Goal: Task Accomplishment & Management: Manage account settings

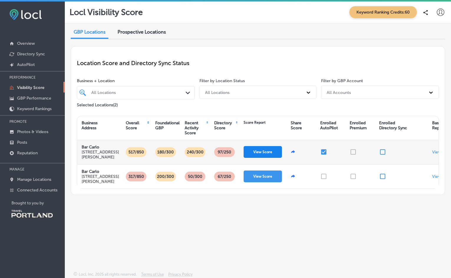
click at [264, 154] on button "View Score" at bounding box center [263, 152] width 38 height 12
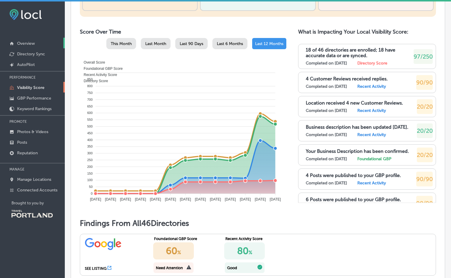
click at [29, 42] on p "Overview" at bounding box center [26, 43] width 18 height 5
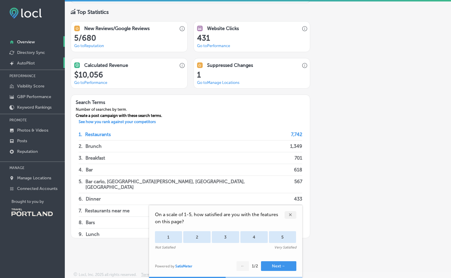
click at [34, 64] on p "AutoPilot" at bounding box center [26, 63] width 18 height 5
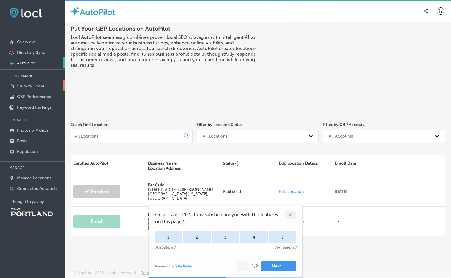
scroll to position [1, 0]
click at [29, 86] on p "Visibility Score" at bounding box center [30, 86] width 27 height 5
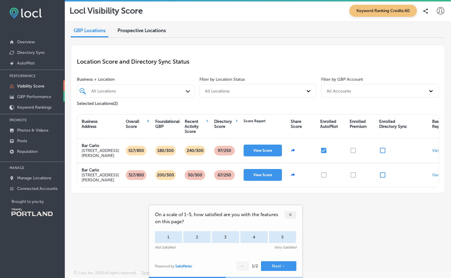
click at [37, 95] on p "GBP Performance" at bounding box center [34, 96] width 34 height 5
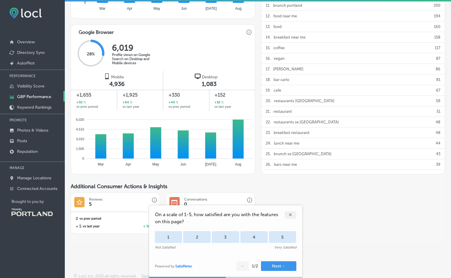
scroll to position [1, 0]
click at [289, 215] on div "✕" at bounding box center [291, 215] width 12 height 8
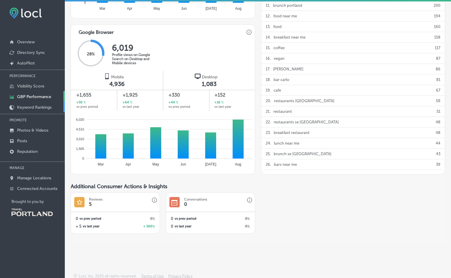
click at [34, 105] on link "Keyword Rankings" at bounding box center [32, 107] width 65 height 11
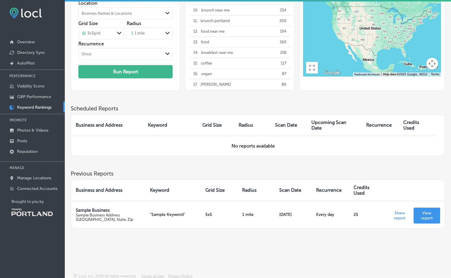
scroll to position [63, 0]
click at [45, 129] on p "Photos & Videos" at bounding box center [32, 130] width 31 height 5
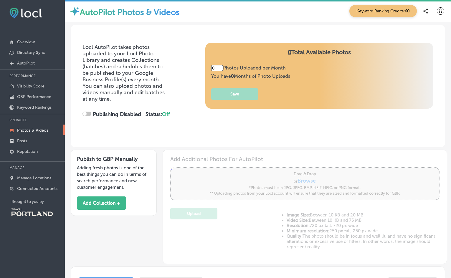
type input "5"
checkbox input "true"
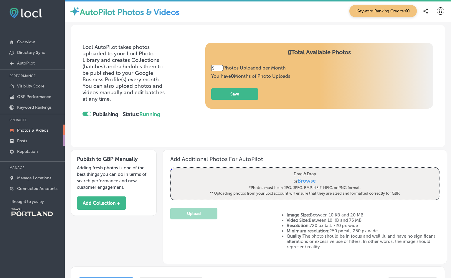
click at [25, 142] on p "Posts" at bounding box center [22, 141] width 10 height 5
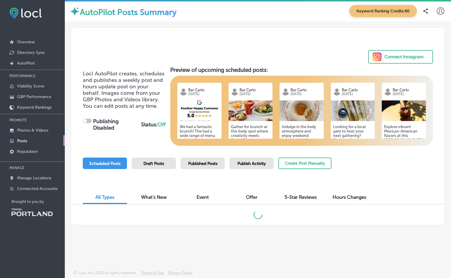
click at [408, 57] on div "Connect Instagram" at bounding box center [404, 56] width 39 height 9
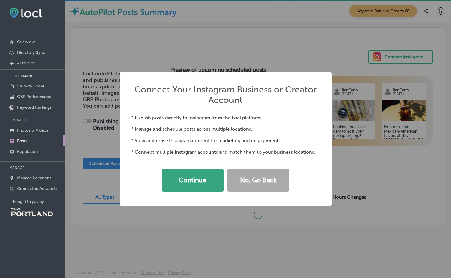
checkbox input "true"
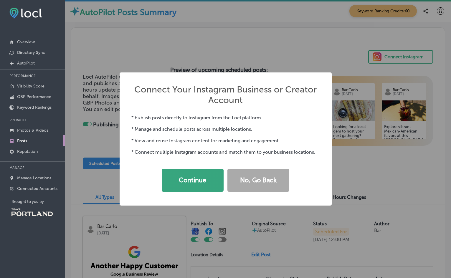
click at [202, 179] on button "Continue" at bounding box center [193, 180] width 62 height 23
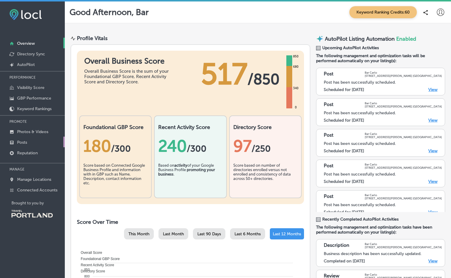
click at [23, 143] on p "Posts" at bounding box center [22, 142] width 10 height 5
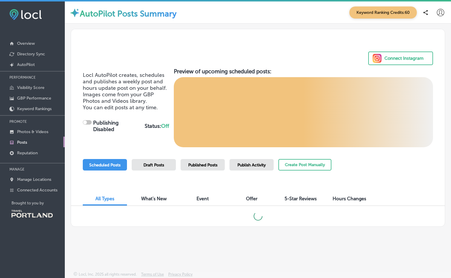
click at [391, 58] on div "Connect Instagram" at bounding box center [404, 58] width 39 height 9
checkbox input "true"
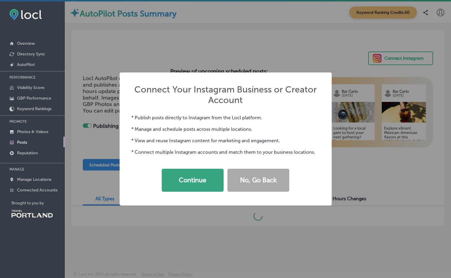
click at [205, 177] on button "Continue" at bounding box center [193, 180] width 62 height 23
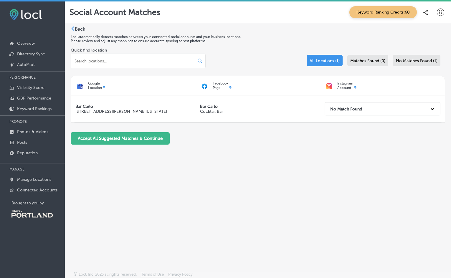
click at [357, 86] on div "Instagram Account" at bounding box center [382, 85] width 125 height 13
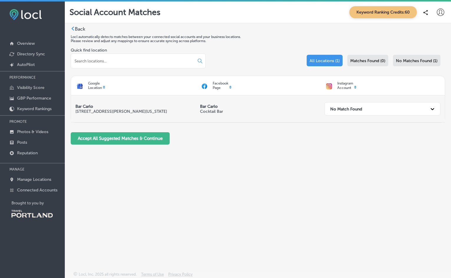
click at [431, 109] on icon at bounding box center [433, 109] width 6 height 6
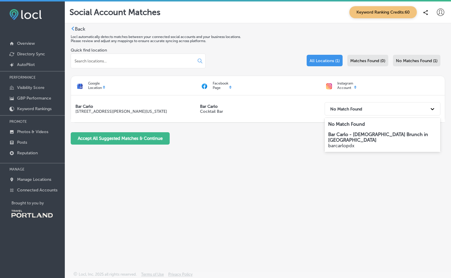
click at [414, 138] on p "Bar Carlo - [DEMOGRAPHIC_DATA] Brunch in [GEOGRAPHIC_DATA]" at bounding box center [382, 137] width 109 height 11
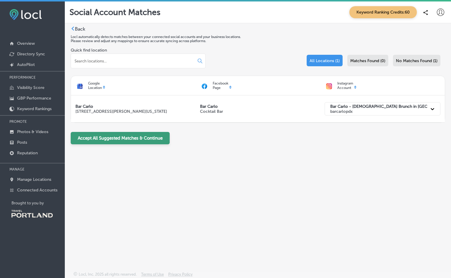
click at [134, 138] on button "Accept All Suggested Matches & Continue" at bounding box center [120, 138] width 99 height 12
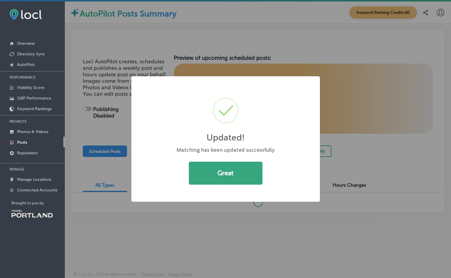
click at [227, 167] on button "Great" at bounding box center [226, 173] width 74 height 23
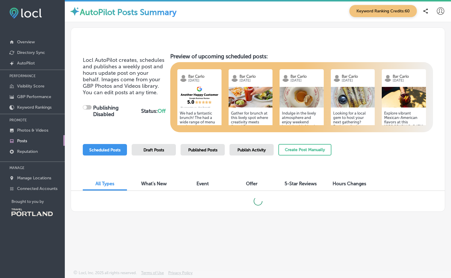
scroll to position [1, 0]
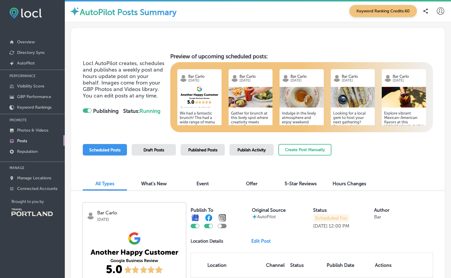
checkbox input "true"
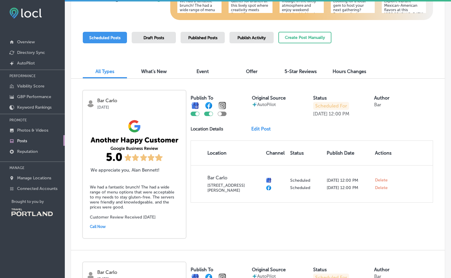
scroll to position [116, 0]
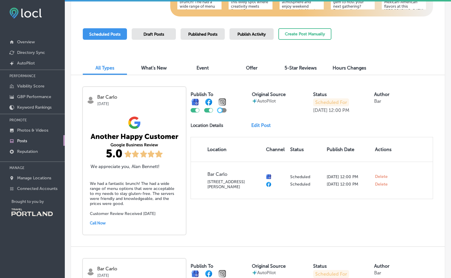
click at [219, 109] on div at bounding box center [220, 111] width 4 height 4
checkbox input "true"
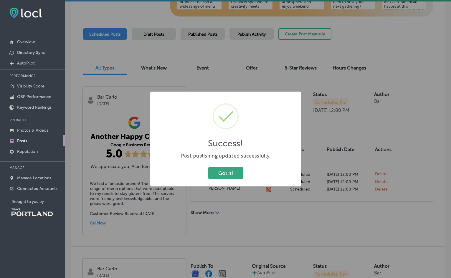
click at [229, 173] on button "Got It!" at bounding box center [225, 173] width 35 height 12
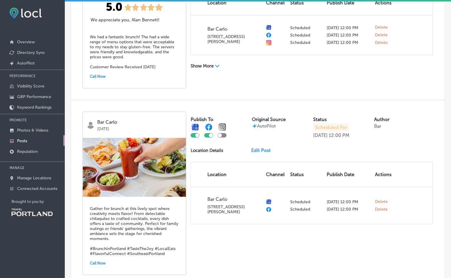
scroll to position [264, 0]
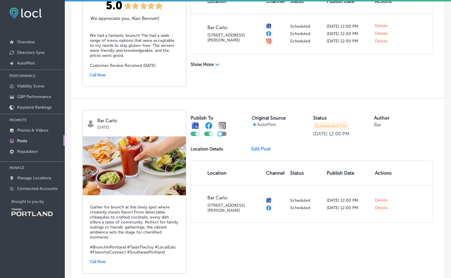
click at [219, 134] on div at bounding box center [220, 134] width 4 height 4
checkbox input "true"
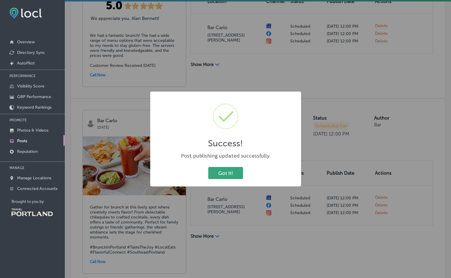
click at [219, 170] on button "Got It!" at bounding box center [225, 173] width 35 height 12
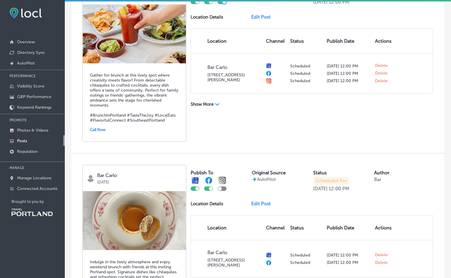
scroll to position [407, 0]
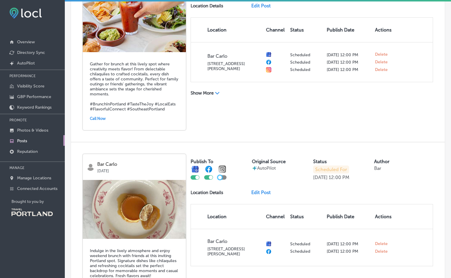
click at [221, 176] on div at bounding box center [220, 178] width 4 height 4
checkbox input "true"
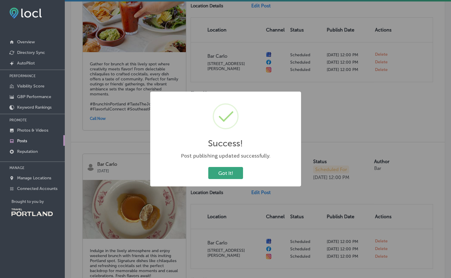
click at [228, 173] on button "Got It!" at bounding box center [225, 173] width 35 height 12
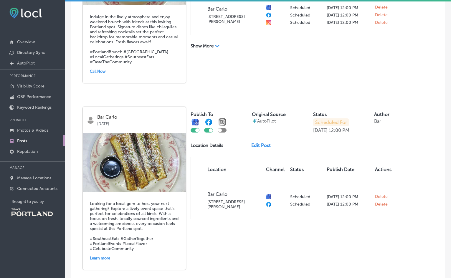
scroll to position [644, 0]
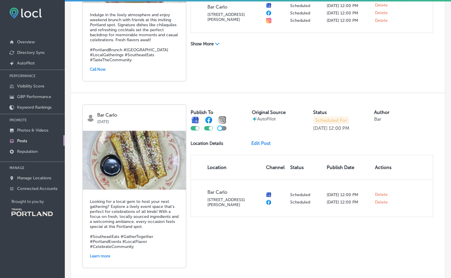
click at [221, 126] on div at bounding box center [220, 128] width 4 height 4
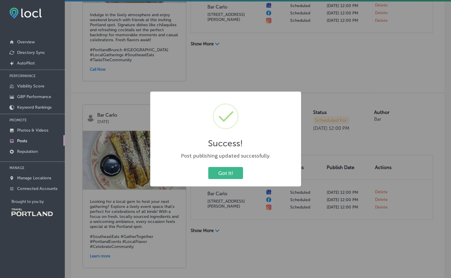
checkbox input "true"
click at [227, 175] on button "Got It!" at bounding box center [225, 173] width 35 height 12
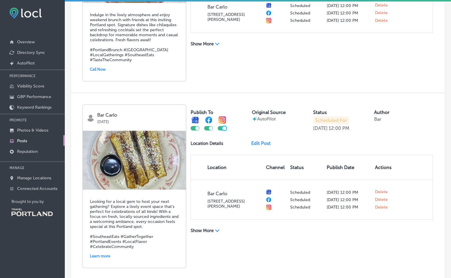
click at [262, 142] on link "Edit Post" at bounding box center [264, 144] width 24 height 6
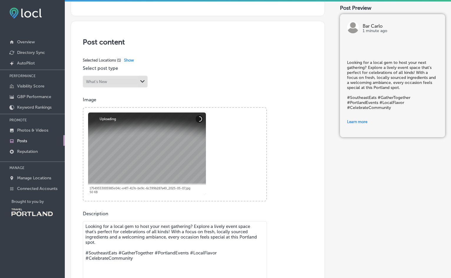
scroll to position [126, 0]
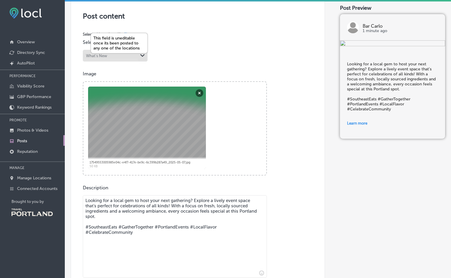
click at [140, 51] on div "This field is uneditable once its been posted to any one of the locations" at bounding box center [119, 43] width 57 height 20
click at [200, 92] on button "Remove" at bounding box center [200, 93] width 8 height 8
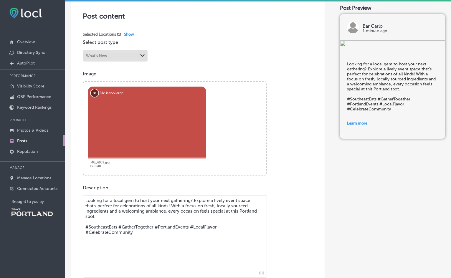
click at [93, 90] on button "Remove" at bounding box center [95, 93] width 8 height 8
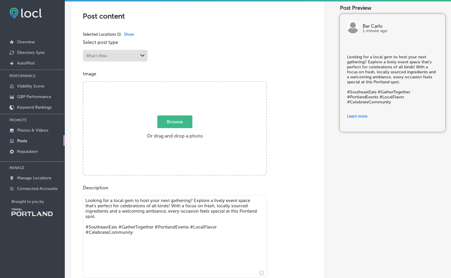
click at [183, 134] on label "Browse Or drag and drop a photo" at bounding box center [175, 129] width 61 height 26
click at [183, 84] on input "Browse Or drag and drop a photo" at bounding box center [174, 83] width 183 height 2
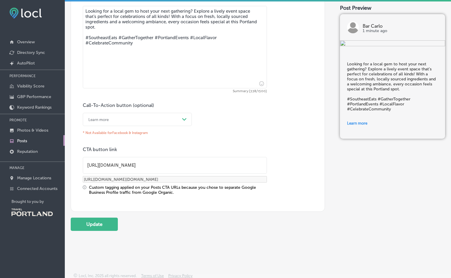
scroll to position [315, 0]
click at [183, 119] on polygon at bounding box center [184, 120] width 4 height 3
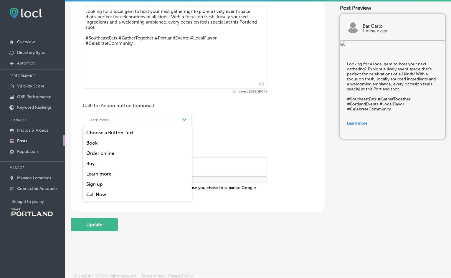
click at [160, 138] on div "Book" at bounding box center [137, 143] width 109 height 10
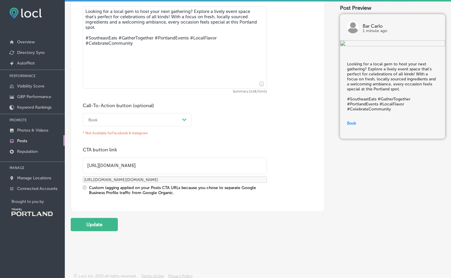
click at [155, 162] on input "[URL][DOMAIN_NAME]" at bounding box center [175, 166] width 184 height 16
paste input "https://www.barcarlopdx.com/"
type input "https://www.barcarlopdx.com/https://www.barcarlopdx.com/events"
type input "https://www.barcarlopdx.com/https://www.barcarlopdx.com/events?utm_source=googl…"
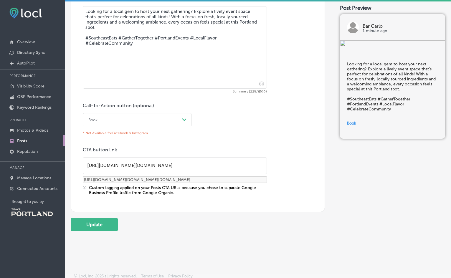
click at [148, 164] on input "https://www.barcarlopdx.com/https://www.barcarlopdx.com/events" at bounding box center [175, 166] width 184 height 16
type input "https://www.barcarlopdx.comhttps://www.barcarlopdx.com/events"
type input "https://www.barcarlopdx.comhttps//www.barcarlopdx.com/events?utm_source=google-…"
type input "https://www.barcarlopdx.cohttps://www.barcarlopdx.com/events"
type input "https://www.barcarlopdx.cohttps//www.barcarlopdx.com/events?utm_source=google-g…"
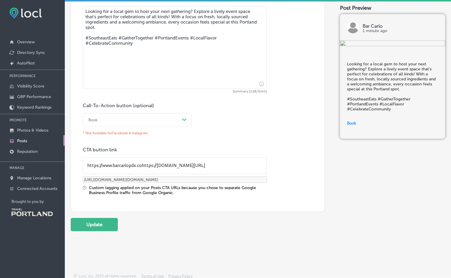
type input "https://www.barcarlopdx.chttps://www.barcarlopdx.com/events"
type input "https://www.barcarlopdx.chttps//www.barcarlopdx.com/events?utm_source=google-gm…"
type input "https://www.barcarlopdx.https://www.barcarlopdx.com/events"
type input "https://www.barcarlopdx.https//www.barcarlopdx.com/events?utm_source=google-gmb…"
type input "https://www.barcarlopdxhttps://www.barcarlopdx.com/events"
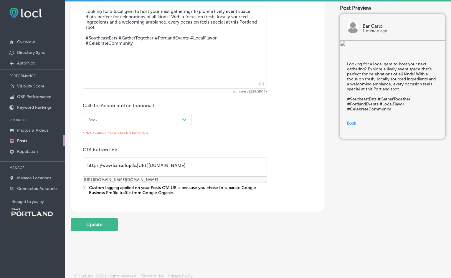
type input "https://www.barcarlopdxhttps//www.barcarlopdx.com/events?utm_source=google-gmb-…"
type input "https://www.barcarlopdhttps://www.barcarlopdx.com/events"
type input "https://www.barcarlopdhttps//www.barcarlopdx.com/events?utm_source=google-gmb-p…"
type input "https://www.barcarlophttps://www.barcarlopdx.com/events"
type input "https://www.barcarlophttps//www.barcarlopdx.com/events?utm_source=google-gmb-po…"
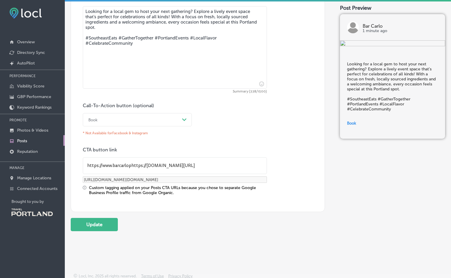
type input "https://www.barcarlohttps://www.barcarlopdx.com/events"
type input "https://www.barcarlohttps//www.barcarlopdx.com/events?utm_source=google-gmb-pos…"
type input "https://www.barcarlhttps://www.barcarlopdx.com/events"
type input "https://www.barcarlhttps//www.barcarlopdx.com/events?utm_source=google-gmb-post…"
type input "https://www.barcarhttps://www.barcarlopdx.com/events"
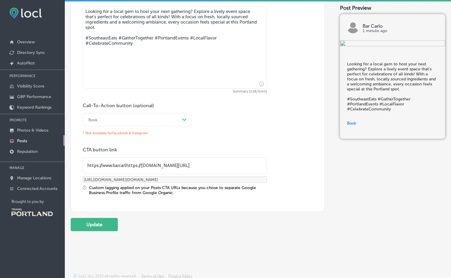
type input "https://www.barcarhttps//www.barcarlopdx.com/events?utm_source=google-gmb-post&…"
type input "https://www.barcahttps://www.barcarlopdx.com/events"
type input "https://www.barcahttps//www.barcarlopdx.com/events?utm_source=google-gmb-post&u…"
type input "https://www.barchttps://www.barcarlopdx.com/events"
type input "https://www.barchttps//www.barcarlopdx.com/events?utm_source=google-gmb-post&ut…"
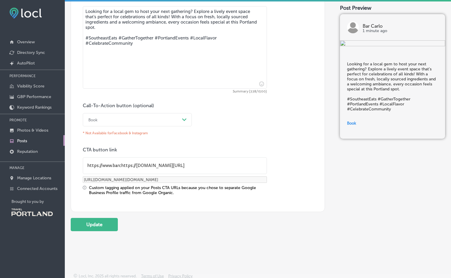
type input "https://www.barhttps://www.barcarlopdx.com/events"
type input "https://www.barhttps//www.barcarlopdx.com/events?utm_source=google-gmb-post&utm…"
type input "https://www.bahttps://www.barcarlopdx.com/events"
type input "https://www.bahttps//www.barcarlopdx.com/events?utm_source=google-gmb-post&utm_…"
type input "https://www.bhttps://www.barcarlopdx.com/events"
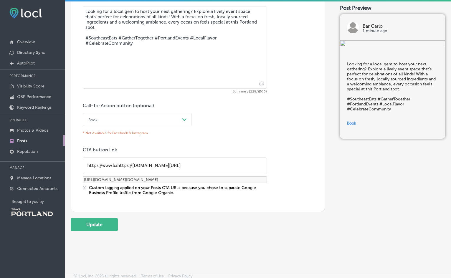
type input "https://www.bhttps//www.barcarlopdx.com/events?utm_source=google-gmb-post&utm_m…"
type input "https://www.https://www.barcarlopdx.com/events"
type input "https://www.https//www.barcarlopdx.com/events?utm_source=google-gmb-post&utm_me…"
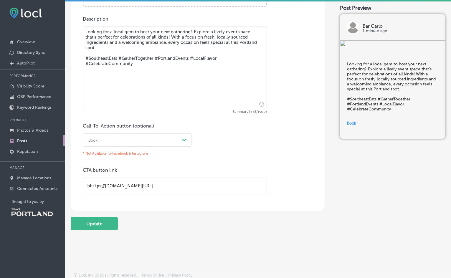
type input "[URL][DOMAIN_NAME]"
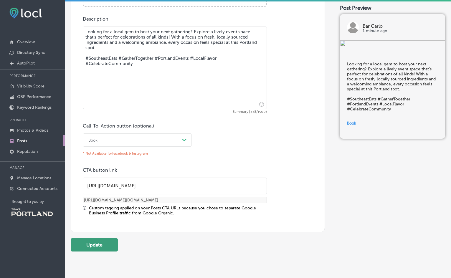
click at [98, 244] on button "Update" at bounding box center [94, 245] width 47 height 13
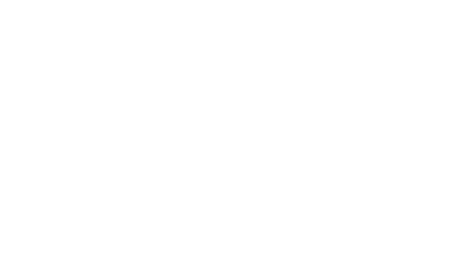
scroll to position [0, 0]
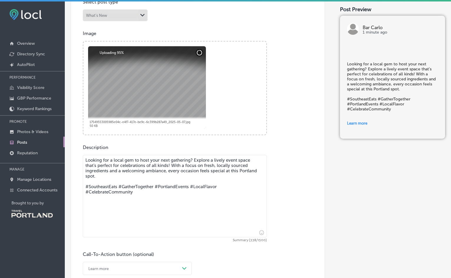
scroll to position [149, 0]
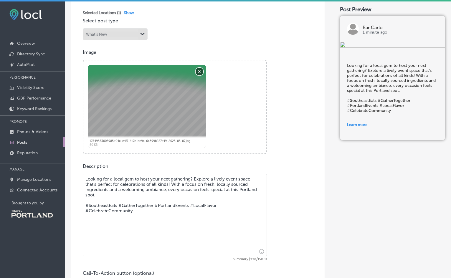
click at [199, 70] on button "Remove" at bounding box center [200, 72] width 8 height 8
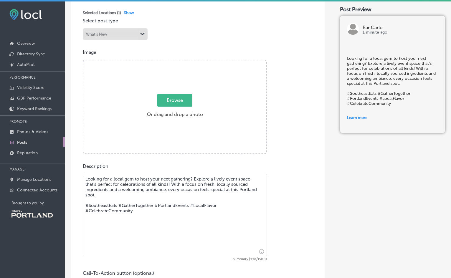
click at [179, 98] on span "Browse" at bounding box center [174, 100] width 35 height 13
click at [179, 62] on input "Browse Or drag and drop a photo" at bounding box center [174, 61] width 183 height 2
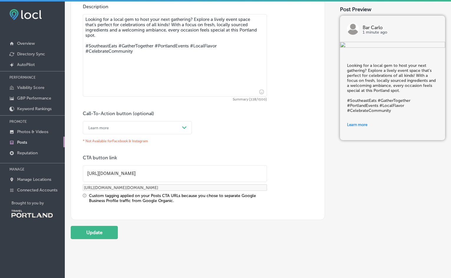
scroll to position [309, 0]
click at [183, 126] on icon "Path Created with Sketch." at bounding box center [184, 127] width 4 height 3
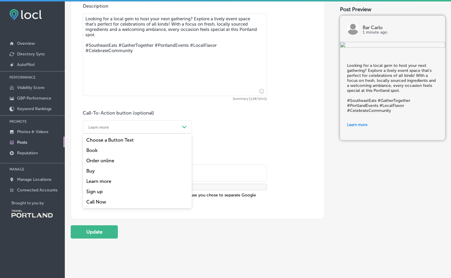
click at [169, 147] on div "Book" at bounding box center [137, 150] width 109 height 10
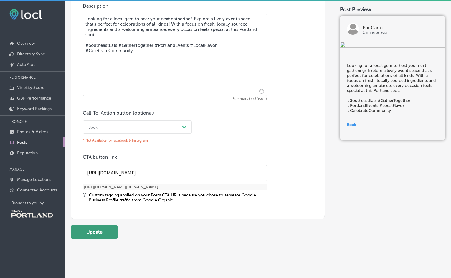
click at [93, 230] on button "Update" at bounding box center [94, 232] width 47 height 13
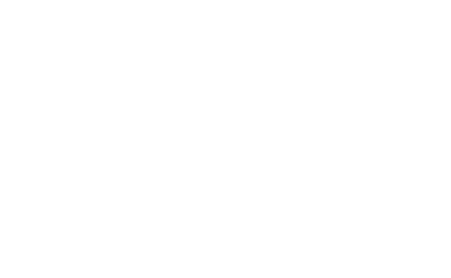
scroll to position [0, 0]
click at [194, 0] on html at bounding box center [225, 0] width 451 height 0
click at [200, 0] on html at bounding box center [225, 0] width 451 height 0
click at [239, 0] on html at bounding box center [225, 0] width 451 height 0
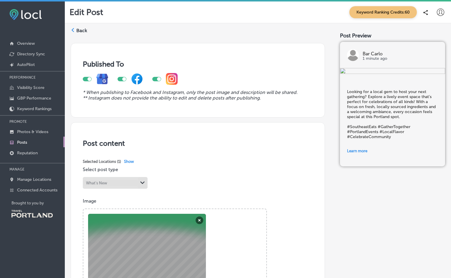
click at [29, 141] on link "Posts" at bounding box center [32, 142] width 65 height 11
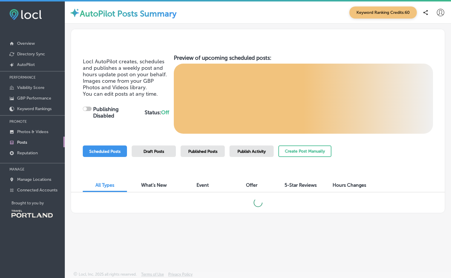
checkbox input "true"
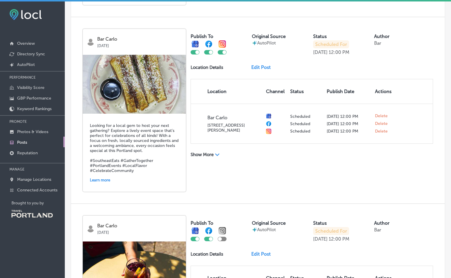
scroll to position [720, 0]
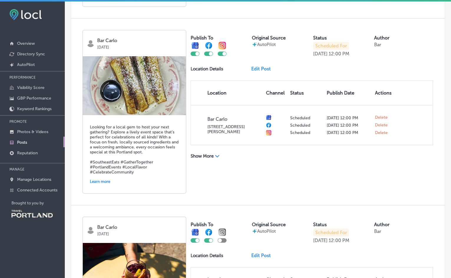
click at [210, 54] on div at bounding box center [211, 54] width 4 height 4
checkbox input "false"
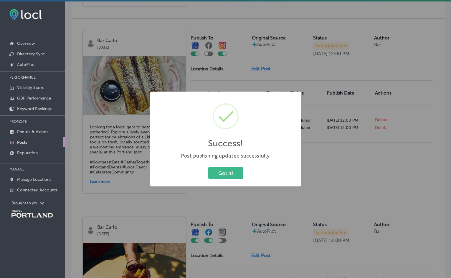
click at [222, 52] on div "Success! × Post publishing updated successfully. Got It! Cancel" at bounding box center [225, 139] width 451 height 278
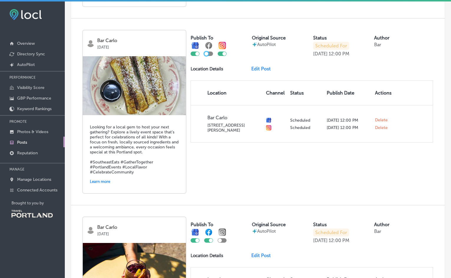
click at [222, 52] on div at bounding box center [222, 54] width 9 height 4
checkbox input "false"
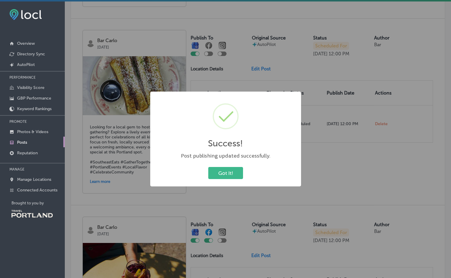
click at [283, 65] on div "Success! × Post publishing updated successfully. Got It! Cancel" at bounding box center [225, 139] width 451 height 278
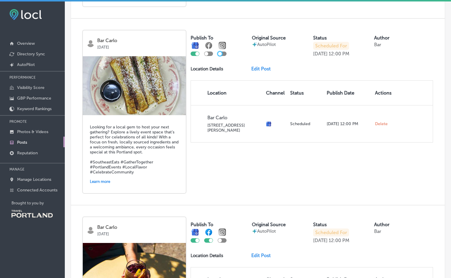
click at [268, 66] on link "Edit Post" at bounding box center [264, 69] width 24 height 6
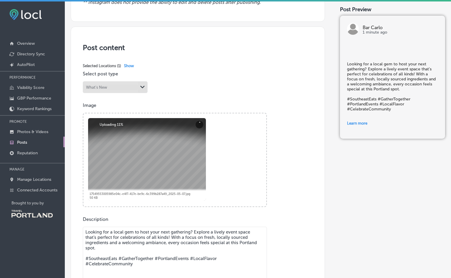
scroll to position [97, 0]
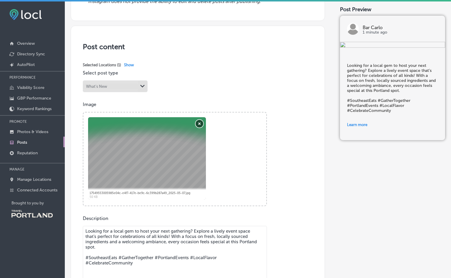
click at [198, 122] on button "Remove" at bounding box center [200, 124] width 8 height 8
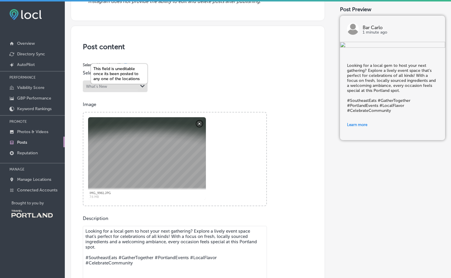
click at [142, 85] on polygon at bounding box center [142, 86] width 4 height 3
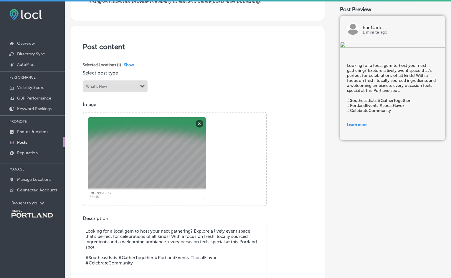
click at [234, 64] on div "Selected Locations ( 1 ) Show" at bounding box center [198, 65] width 230 height 4
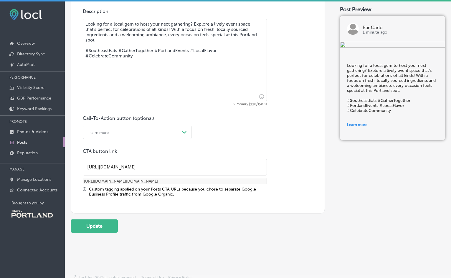
scroll to position [304, 0]
click at [184, 132] on div "Path Created with Sketch." at bounding box center [184, 133] width 5 height 5
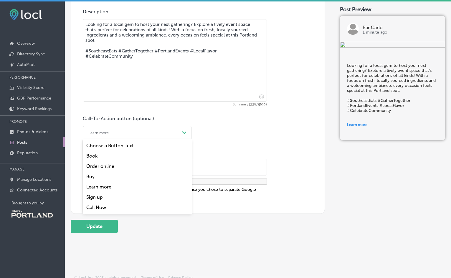
click at [170, 154] on div "Book" at bounding box center [137, 156] width 109 height 10
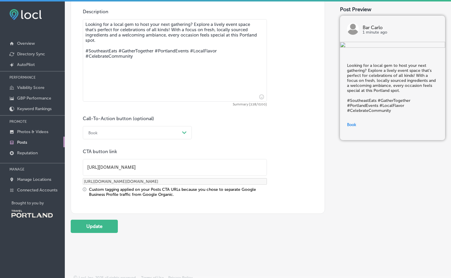
click at [178, 130] on div "Book" at bounding box center [133, 132] width 94 height 9
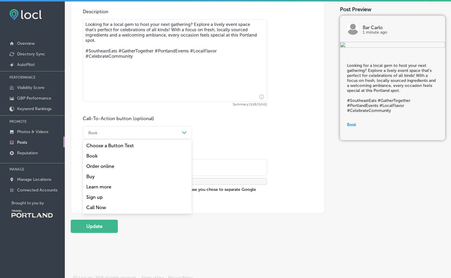
click at [149, 185] on div "Learn more" at bounding box center [137, 187] width 109 height 10
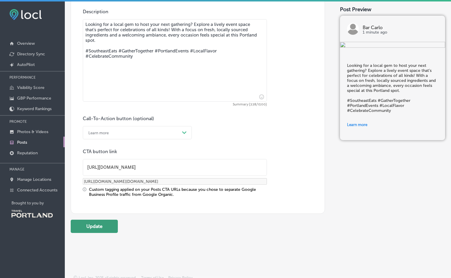
click at [91, 226] on button "Update" at bounding box center [94, 226] width 47 height 13
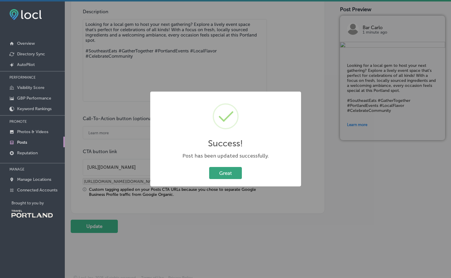
click at [229, 176] on button "Great" at bounding box center [225, 173] width 33 height 12
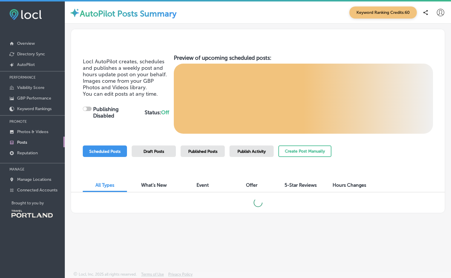
checkbox input "true"
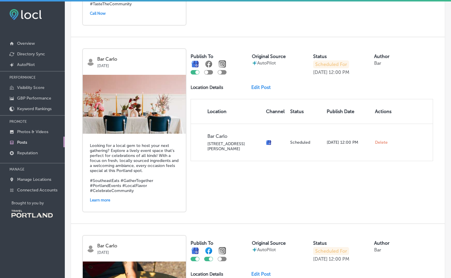
scroll to position [697, 0]
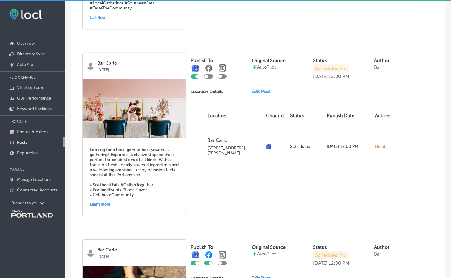
click at [209, 78] on div at bounding box center [208, 76] width 9 height 4
checkbox input "true"
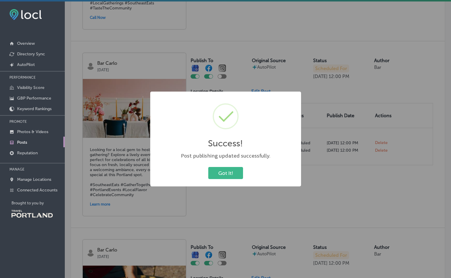
click at [221, 76] on div "Success! × Post publishing updated successfully. Got It! Cancel" at bounding box center [225, 139] width 451 height 278
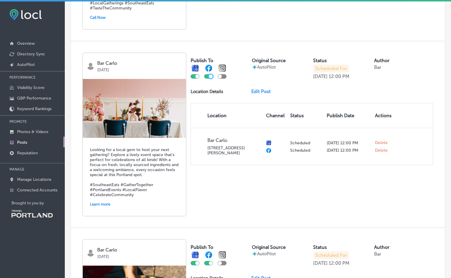
click at [221, 76] on div at bounding box center [220, 77] width 4 height 4
checkbox input "true"
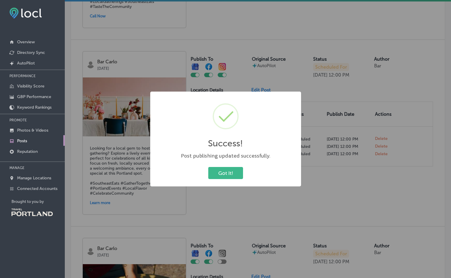
scroll to position [1, 0]
click at [218, 175] on button "Got It!" at bounding box center [225, 173] width 35 height 12
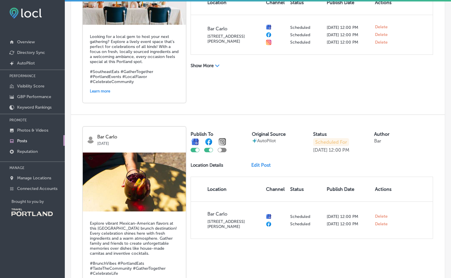
scroll to position [808, 0]
